Goal: Information Seeking & Learning: Find specific page/section

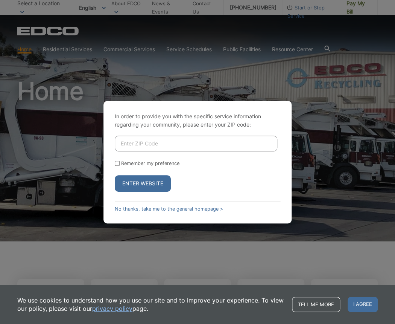
click at [162, 142] on input "Enter ZIP Code" at bounding box center [196, 143] width 163 height 16
type input "90620"
click at [115, 175] on button "Enter Website" at bounding box center [143, 183] width 56 height 17
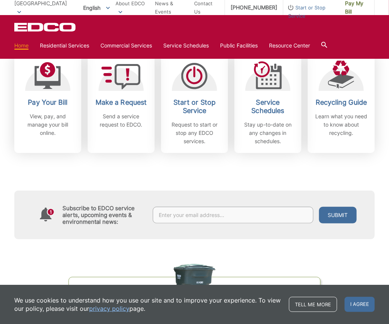
scroll to position [151, 0]
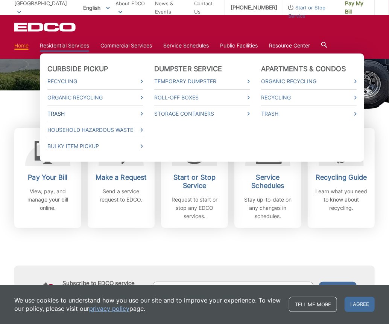
click at [62, 113] on link "Trash" at bounding box center [95, 114] width 96 height 8
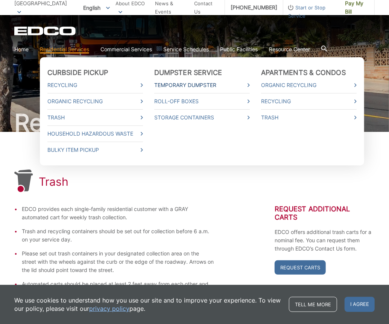
click at [199, 83] on link "Temporary Dumpster" at bounding box center [202, 85] width 96 height 8
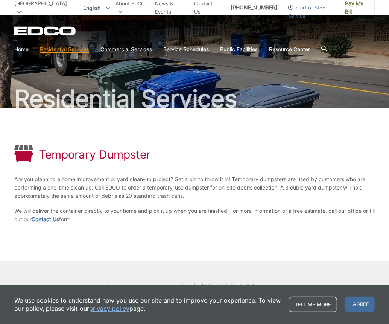
scroll to position [38, 0]
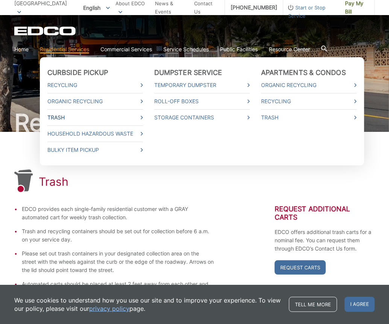
click at [65, 117] on link "Trash" at bounding box center [95, 117] width 96 height 8
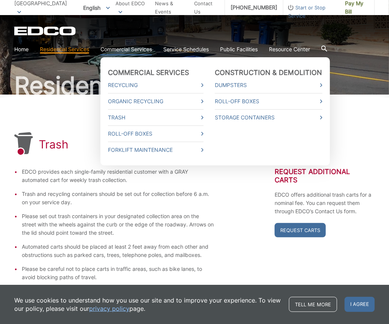
scroll to position [37, 0]
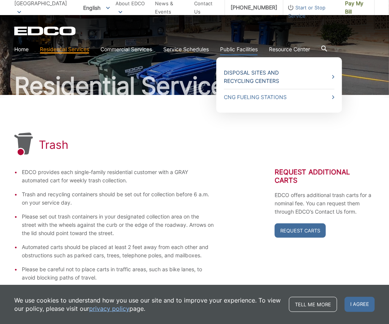
click at [257, 78] on link "Disposal Sites and Recycling Centers" at bounding box center [279, 76] width 111 height 17
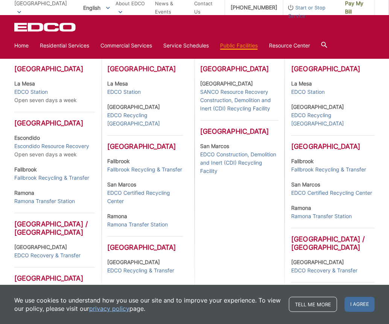
scroll to position [301, 0]
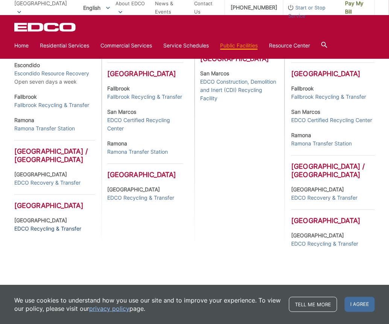
click at [61, 233] on link "EDCO Recycling & Transfer" at bounding box center [47, 228] width 67 height 8
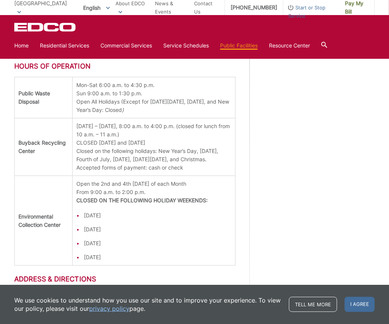
scroll to position [811, 0]
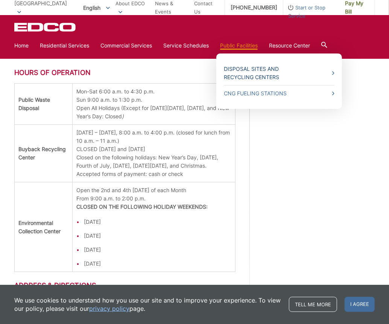
click at [245, 75] on link "Disposal Sites and Recycling Centers" at bounding box center [279, 73] width 111 height 17
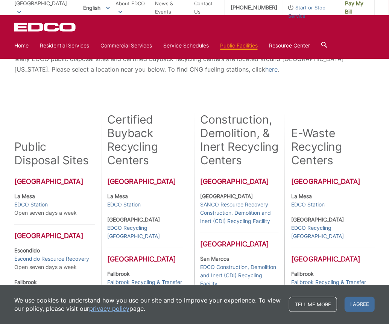
scroll to position [75, 0]
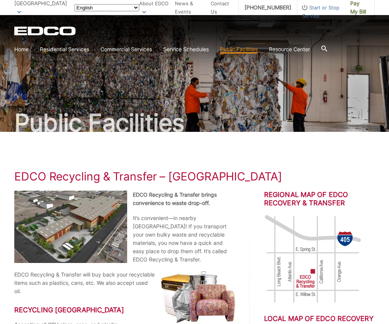
scroll to position [811, 0]
